Goal: Check status: Check status

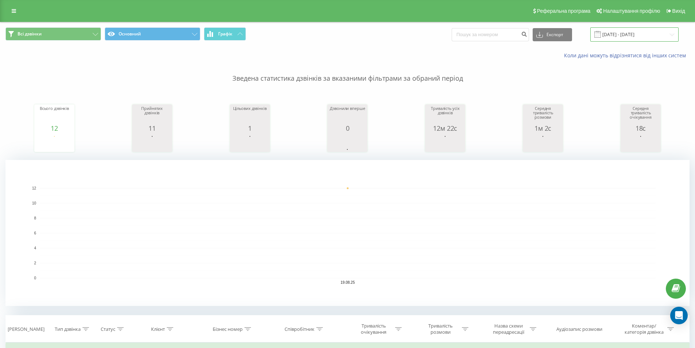
click at [622, 35] on input "[DATE] - [DATE]" at bounding box center [634, 34] width 88 height 14
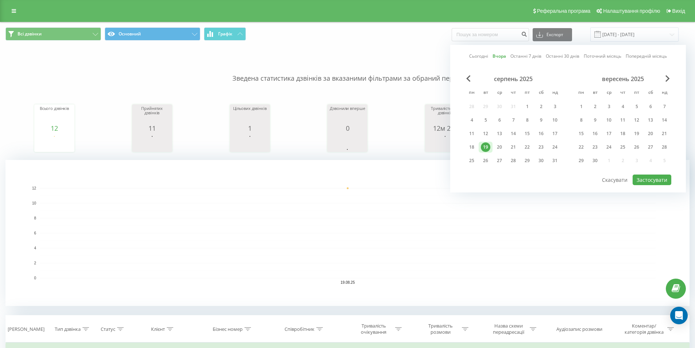
click at [481, 56] on link "Сьогодні" at bounding box center [478, 56] width 19 height 7
click at [645, 180] on button "Застосувати" at bounding box center [651, 179] width 39 height 11
type input "[DATE] - [DATE]"
